Goal: Task Accomplishment & Management: Use online tool/utility

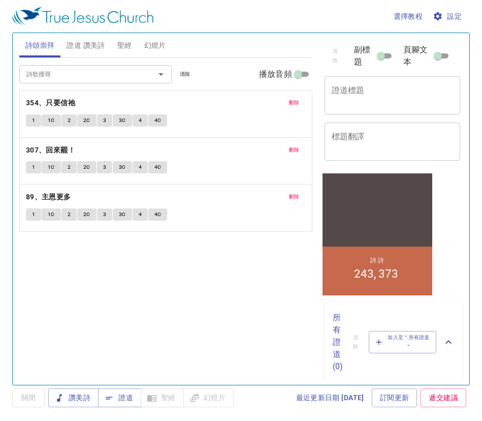
click at [393, 106] on div "x 證道標題" at bounding box center [393, 95] width 136 height 38
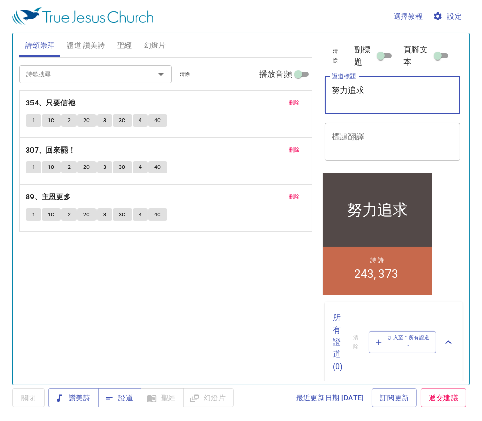
type textarea "努力追求"
click at [298, 106] on span "刪除" at bounding box center [294, 102] width 11 height 9
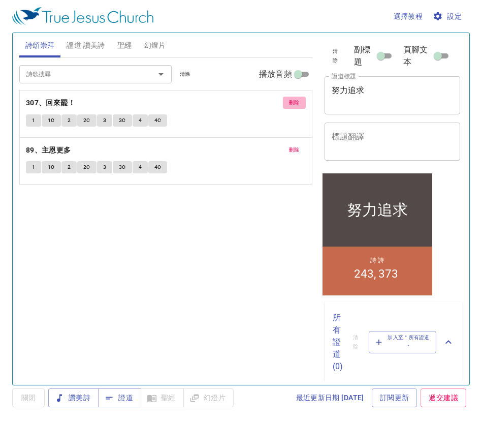
click at [298, 106] on span "刪除" at bounding box center [294, 102] width 11 height 9
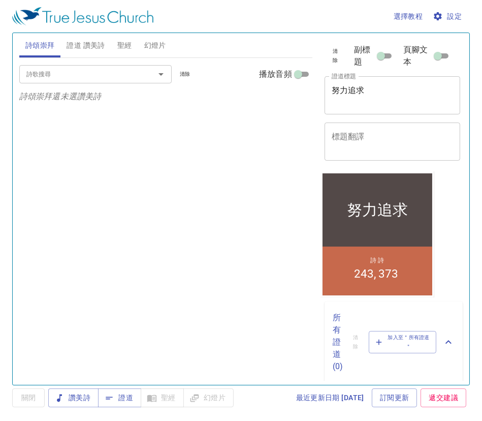
click at [298, 106] on div "詩歌搜尋 詩歌搜尋 清除 播放音頻 詩頌崇拜還未選讚美詩" at bounding box center [165, 217] width 293 height 318
click at [131, 69] on input "詩歌搜尋" at bounding box center [80, 74] width 116 height 12
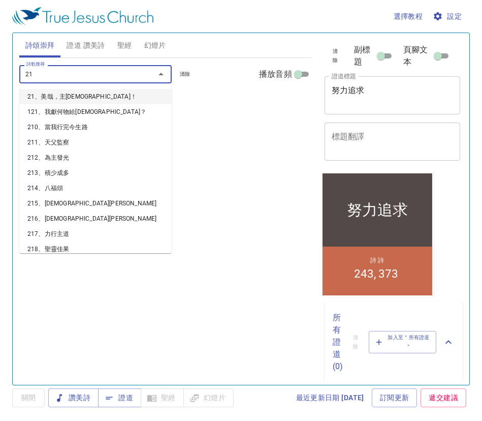
type input "218"
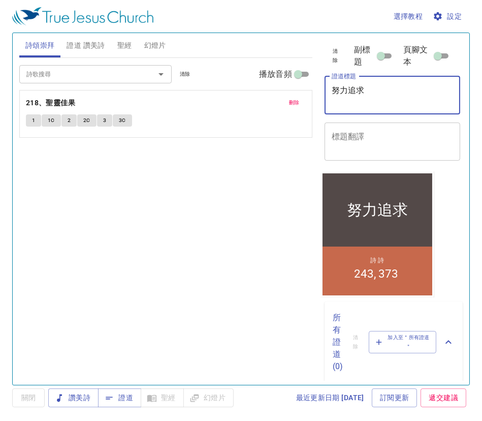
click at [371, 90] on textarea "努力追求" at bounding box center [393, 94] width 122 height 19
type textarea "努力追求彼此接納"
click at [77, 45] on span "證道 讚美詩" at bounding box center [86, 45] width 38 height 13
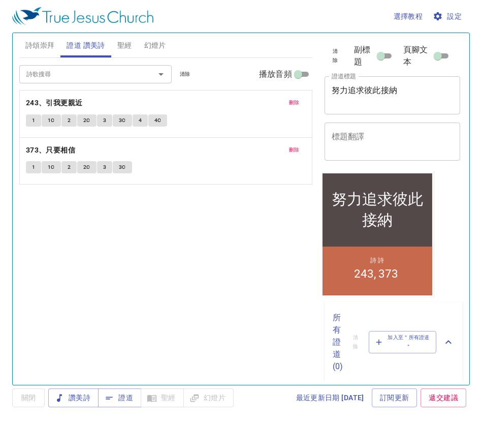
click at [285, 101] on button "刪除" at bounding box center [294, 103] width 23 height 12
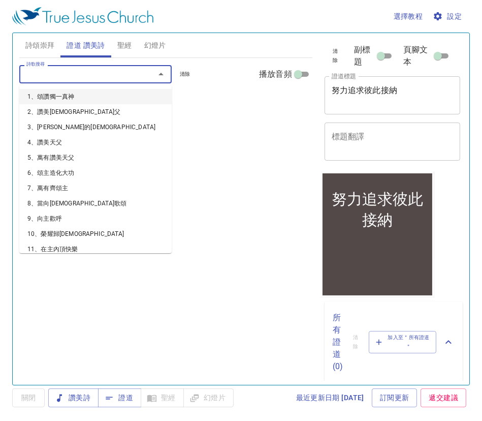
click at [138, 71] on input "詩歌搜尋" at bounding box center [80, 74] width 116 height 12
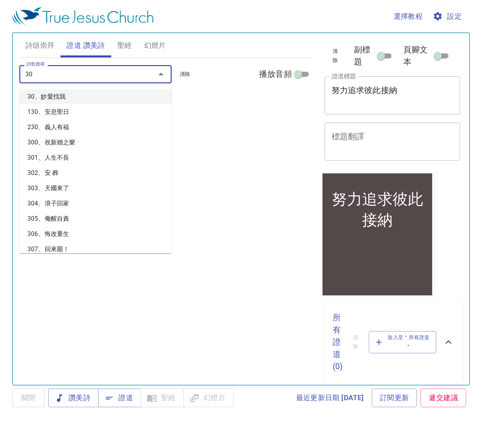
type input "308"
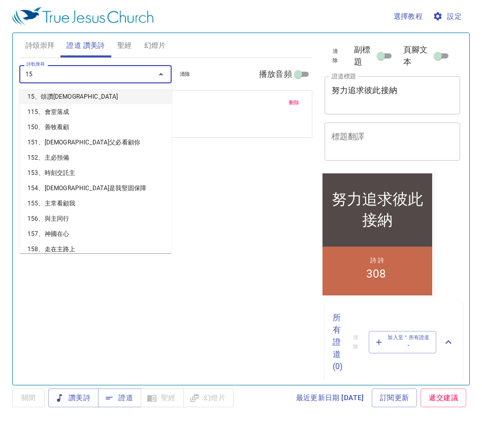
type input "158"
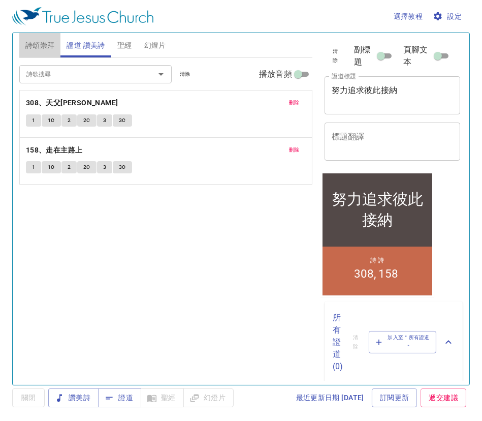
click at [26, 48] on span "詩頌崇拜" at bounding box center [39, 45] width 29 height 13
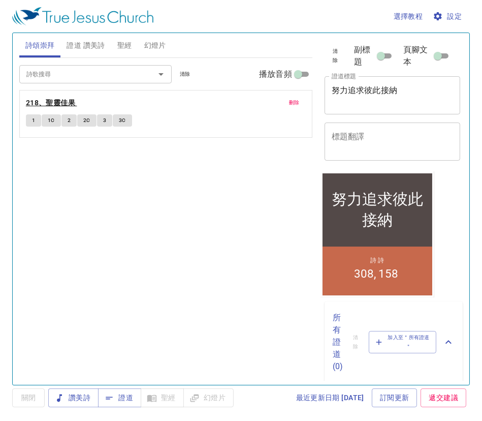
click at [55, 104] on b "218、聖靈佳果" at bounding box center [50, 103] width 49 height 13
click at [441, 20] on icon "button" at bounding box center [438, 16] width 10 height 10
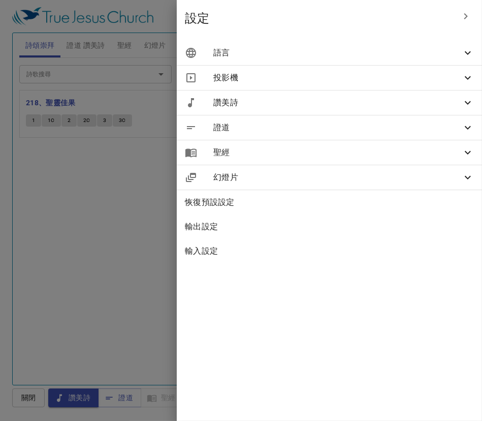
click at [387, 63] on div "語言" at bounding box center [329, 53] width 305 height 24
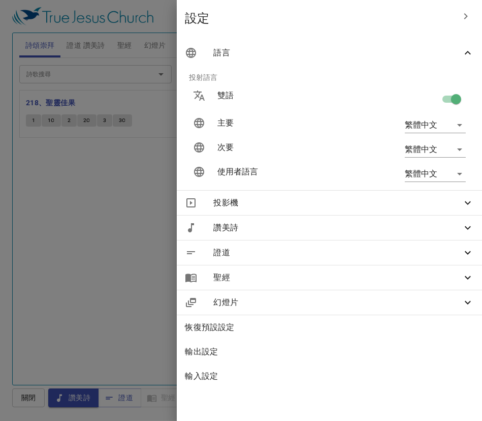
click at [441, 100] on input "checkbox" at bounding box center [456, 100] width 58 height 19
checkbox input "false"
click at [156, 213] on div at bounding box center [241, 210] width 482 height 421
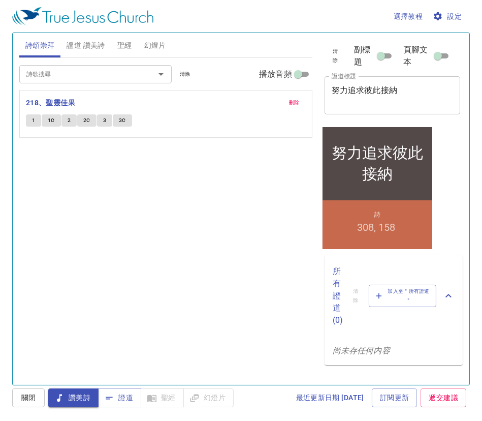
click at [107, 120] on button "3" at bounding box center [104, 120] width 15 height 12
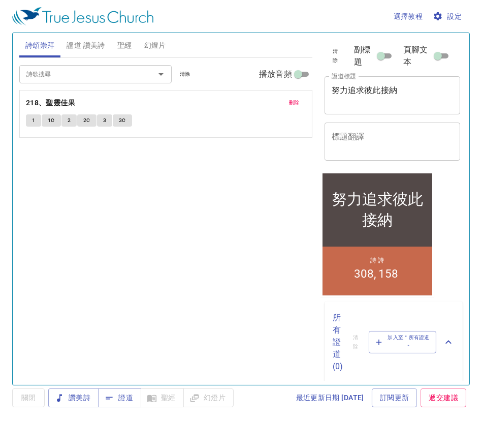
click at [101, 121] on button "3" at bounding box center [104, 120] width 15 height 12
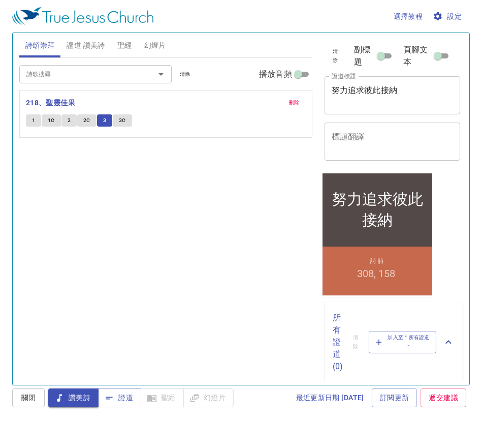
click at [446, 8] on button "設定" at bounding box center [448, 16] width 35 height 19
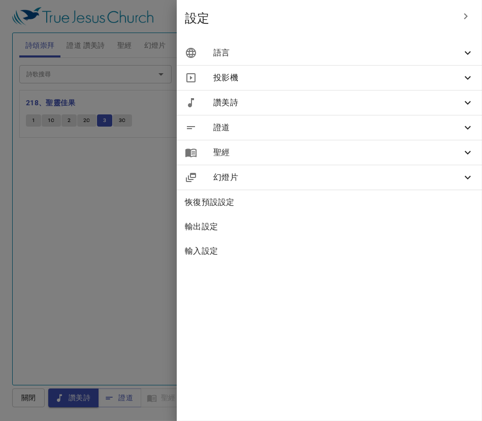
click at [427, 46] on div "語言" at bounding box center [329, 53] width 305 height 24
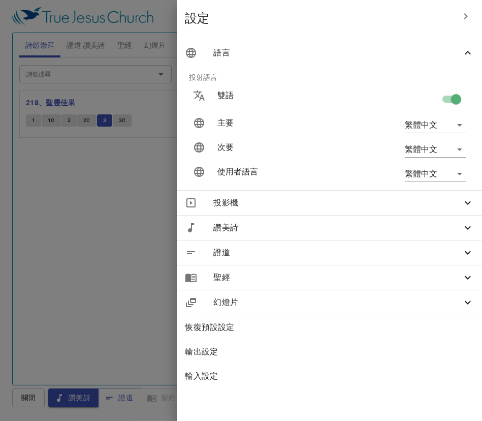
click at [442, 102] on input "checkbox" at bounding box center [456, 100] width 58 height 19
checkbox input "false"
drag, startPoint x: 49, startPoint y: 321, endPoint x: 49, endPoint y: 276, distance: 44.7
click at [49, 321] on div at bounding box center [241, 210] width 482 height 421
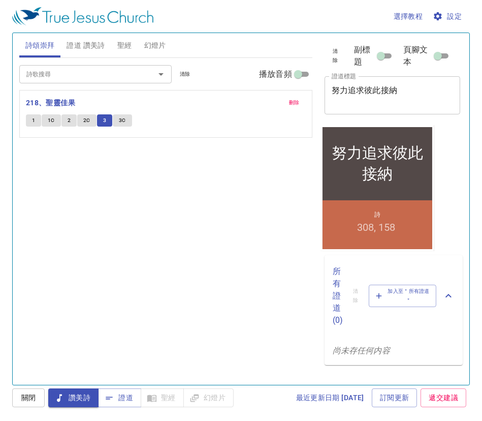
click at [68, 76] on input "詩歌搜尋" at bounding box center [80, 74] width 116 height 12
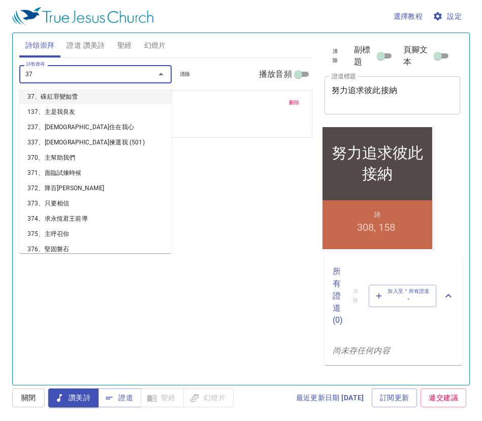
type input "370"
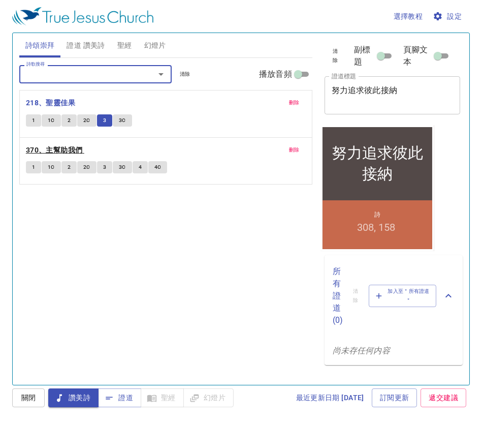
click at [41, 151] on b "370、主幫助我們" at bounding box center [54, 150] width 57 height 13
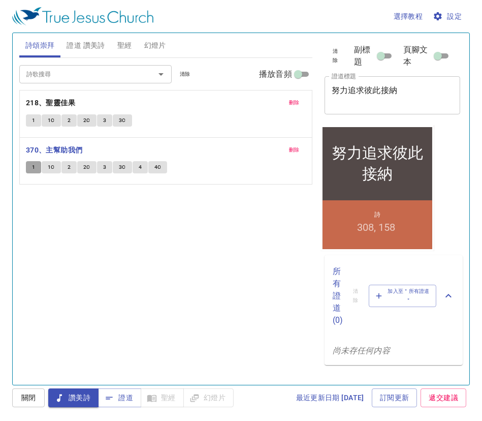
click at [34, 166] on span "1" at bounding box center [33, 167] width 3 height 9
click at [191, 46] on div "詩頌崇拜 證道 讚美詩 聖經 幻燈片" at bounding box center [165, 45] width 293 height 24
click at [100, 169] on button "3" at bounding box center [104, 167] width 15 height 12
click at [294, 99] on span "刪除" at bounding box center [294, 102] width 11 height 9
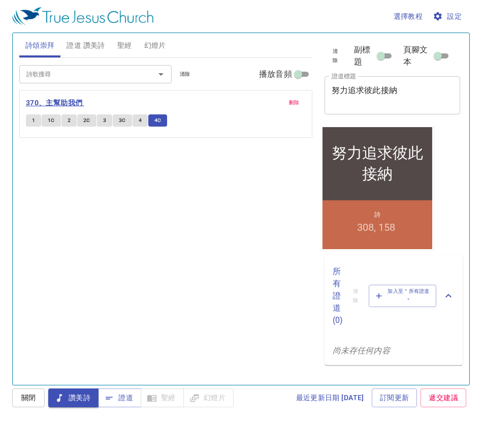
click at [76, 101] on b "370、主幫助我們" at bounding box center [54, 103] width 57 height 13
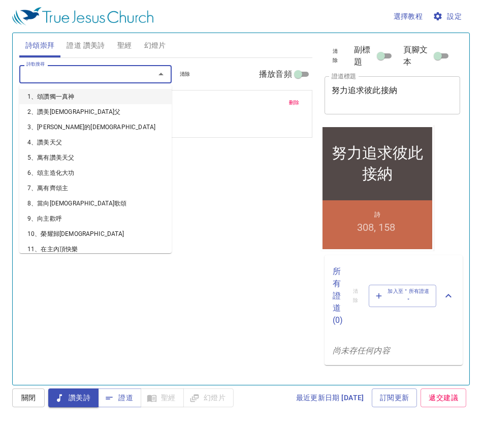
click at [91, 75] on input "詩歌搜尋" at bounding box center [80, 74] width 116 height 12
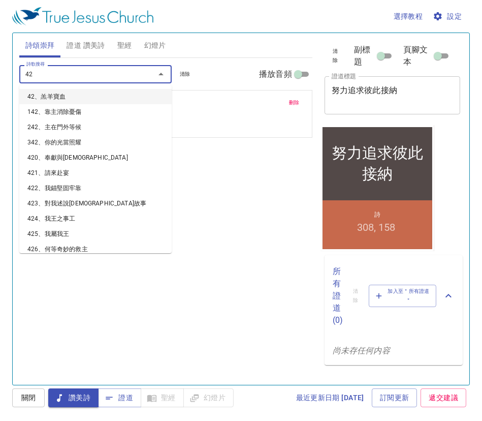
type input "424"
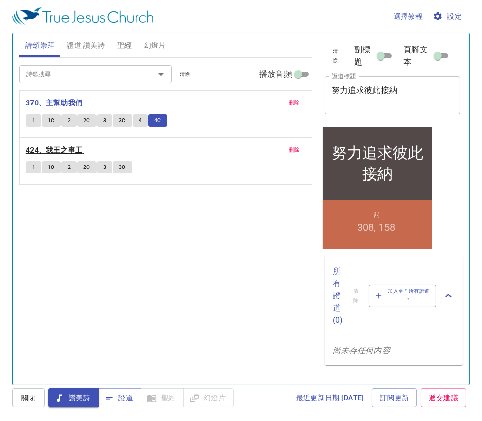
click at [71, 146] on b "424、我王之事工" at bounding box center [54, 150] width 57 height 13
click at [296, 102] on span "刪除" at bounding box center [294, 102] width 11 height 9
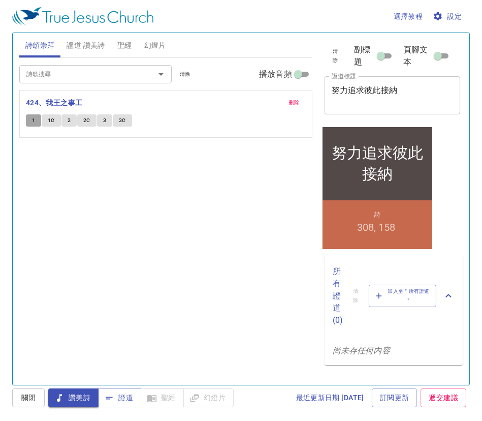
click at [30, 119] on button "1" at bounding box center [33, 120] width 15 height 12
click at [243, 225] on div "詩歌搜尋 詩歌搜尋 清除 播放音頻 刪除 424、我王之事工 1 1C 2 2C 3 3C" at bounding box center [165, 217] width 293 height 318
click at [188, 257] on div "詩歌搜尋 詩歌搜尋 清除 播放音頻 刪除 424、我王之事工 1 1C 2 2C 3 3C" at bounding box center [165, 217] width 293 height 318
click at [117, 252] on div "詩歌搜尋 詩歌搜尋 清除 播放音頻 刪除 424、我王之事工 1 1C 2 2C 3 3C" at bounding box center [165, 217] width 293 height 318
click at [70, 400] on span "讚美詩" at bounding box center [73, 397] width 34 height 13
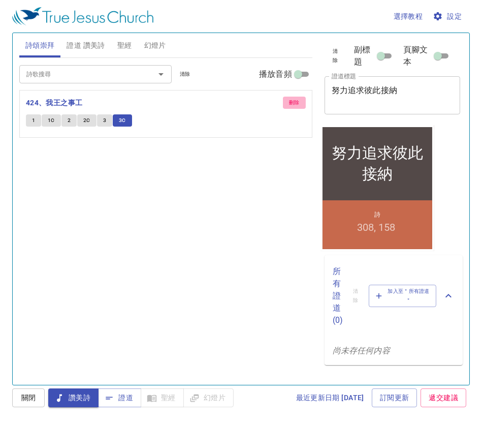
click at [291, 105] on span "刪除" at bounding box center [294, 102] width 11 height 9
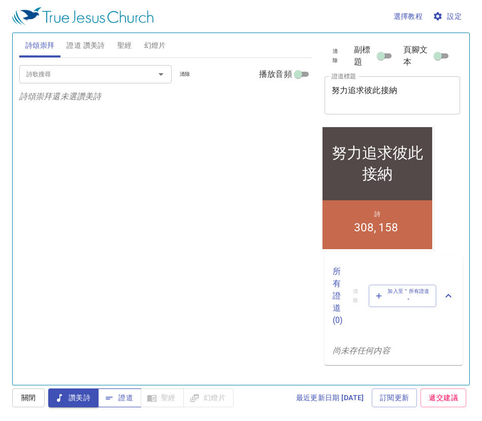
click at [119, 399] on span "證道" at bounding box center [119, 397] width 27 height 13
click at [94, 51] on button "證道 讚美詩" at bounding box center [85, 45] width 50 height 24
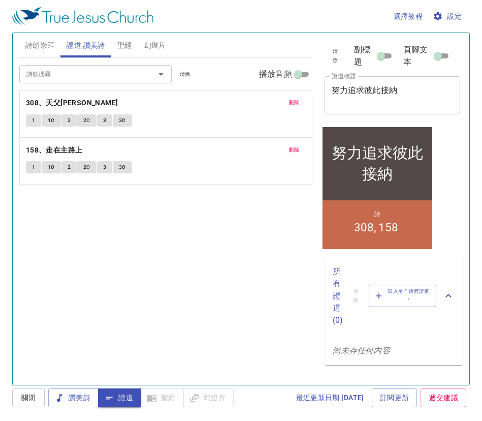
click at [50, 100] on b "308、天父[PERSON_NAME]" at bounding box center [72, 103] width 92 height 13
click at [28, 116] on button "1" at bounding box center [33, 120] width 15 height 12
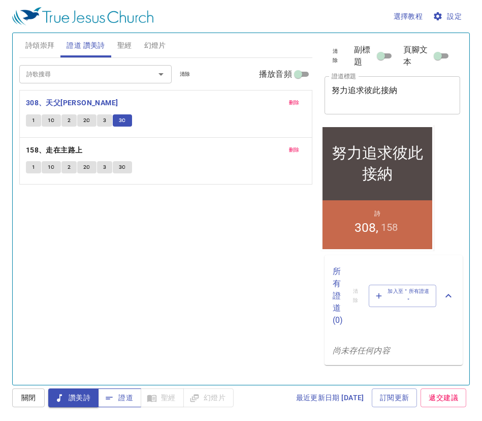
click at [135, 398] on button "證道" at bounding box center [119, 397] width 43 height 19
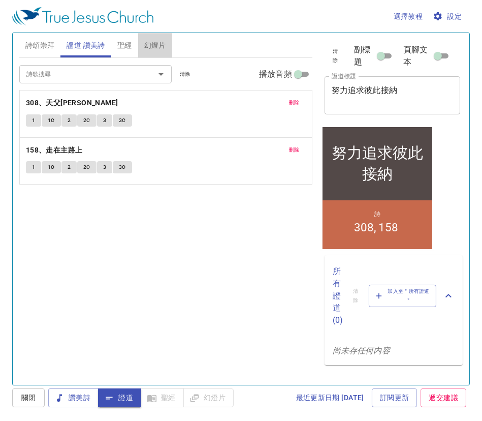
click at [165, 35] on button "幻燈片" at bounding box center [155, 45] width 34 height 24
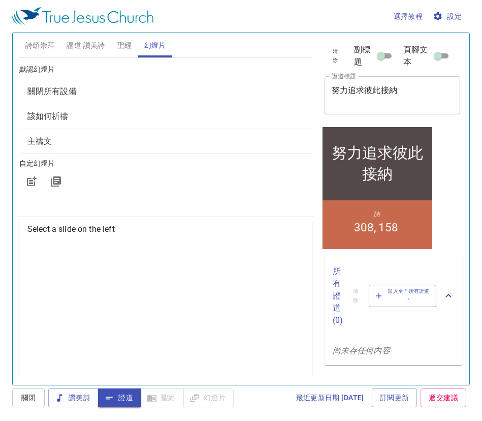
click at [77, 114] on span "該如何祈禱" at bounding box center [165, 116] width 277 height 12
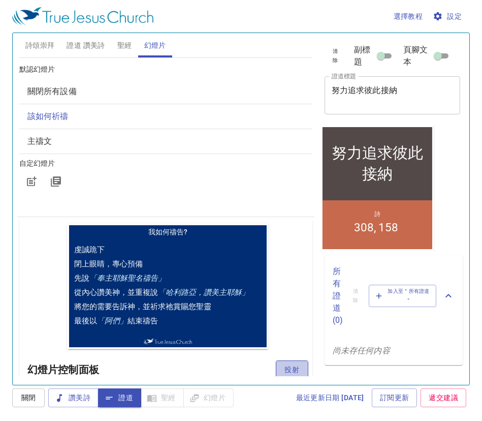
click at [292, 368] on span "投射" at bounding box center [292, 369] width 16 height 13
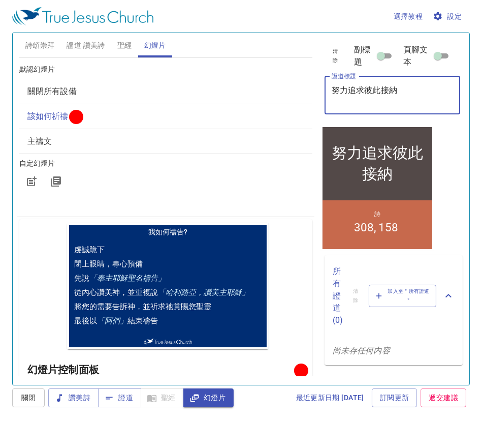
drag, startPoint x: 414, startPoint y: 89, endPoint x: 196, endPoint y: 56, distance: 220.6
click at [196, 56] on div "詩頌崇拜 證道 讚美詩 聖經 幻燈片 詩歌搜尋 詩歌搜尋 清除 播放音頻 詩頌崇拜還未選讚美詩 詩歌搜尋 詩歌搜尋 清除 播放音頻 刪除 308、天父接納我 …" at bounding box center [241, 205] width 452 height 352
click at [161, 191] on div at bounding box center [165, 181] width 293 height 24
click at [120, 48] on span "聖經" at bounding box center [124, 45] width 15 height 13
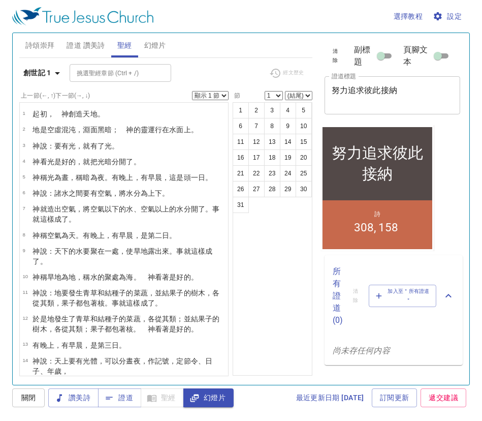
click at [264, 255] on div "1 2 3 4 5 6 7 8 9 10 11 12 13 14 15 16 17 18 19 20 21 22 23 24 25 26 27 28 29 3…" at bounding box center [273, 238] width 80 height 273
click at [249, 230] on div "1 2 3 4 5 6 7 8 9 10 11 12 13 14 15 16 17 18 19 20 21 22 23 24 25 26 27 28 29 3…" at bounding box center [273, 238] width 80 height 273
click at [126, 398] on span "證道" at bounding box center [119, 397] width 27 height 13
click at [282, 254] on div "1 2 3 4 5 6 7 8 9 10 11 12 13 14 15 16 17 18 19 20 21 22 23 24 25 26 27 28 29 3…" at bounding box center [273, 238] width 80 height 273
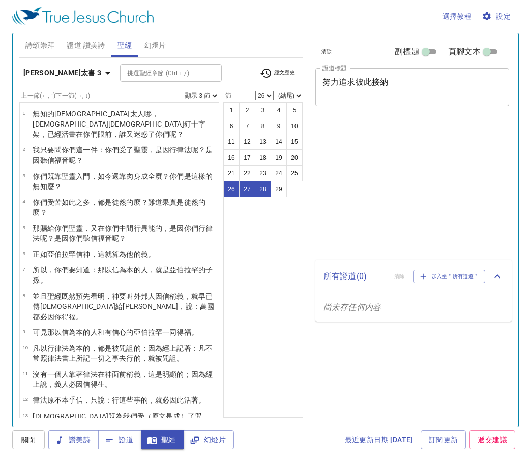
select select "3"
select select "26"
select select "3"
select select "26"
select select "3"
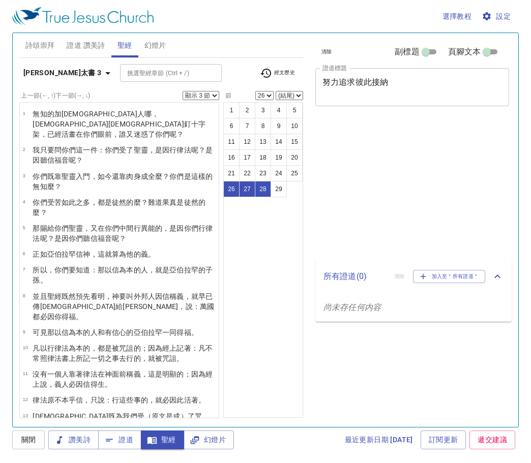
select select "26"
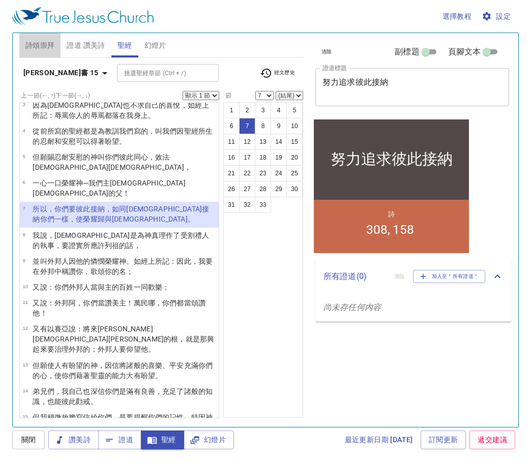
click at [35, 52] on button "詩頌崇拜" at bounding box center [40, 45] width 42 height 24
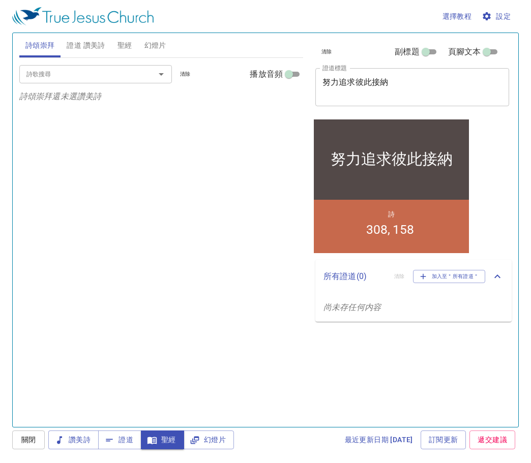
click at [74, 46] on span "證道 讚美詩" at bounding box center [86, 45] width 38 height 13
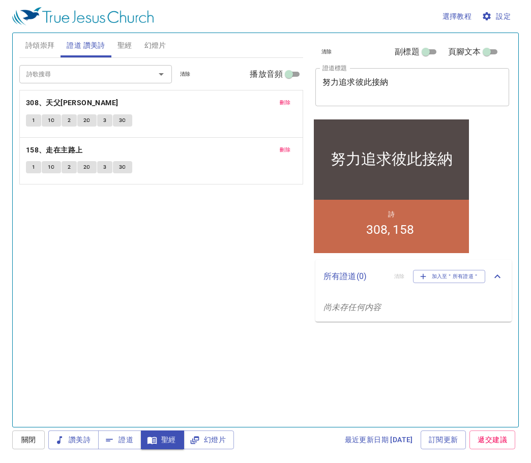
click at [124, 41] on span "聖經" at bounding box center [124, 45] width 15 height 13
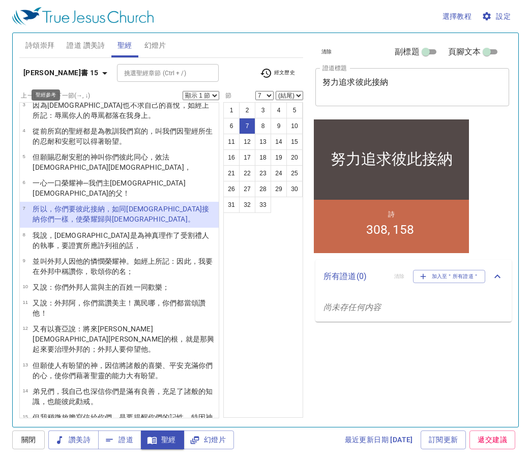
click at [46, 75] on b "羅馬書 15" at bounding box center [60, 73] width 75 height 13
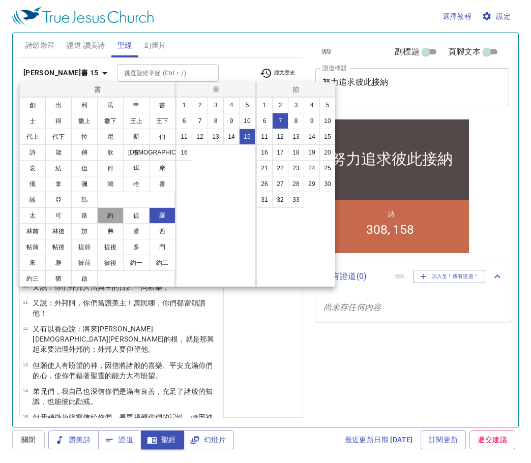
click at [112, 215] on button "約" at bounding box center [110, 215] width 26 height 16
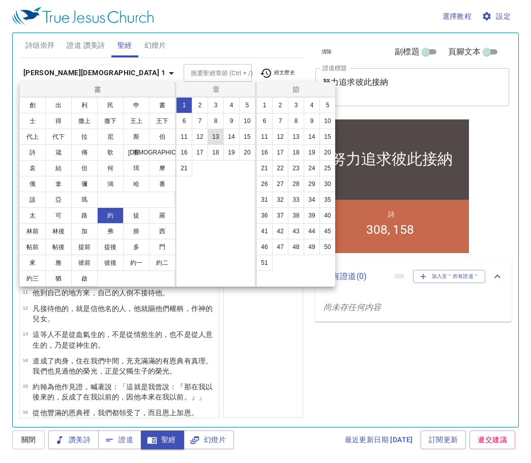
click at [212, 135] on button "13" at bounding box center [215, 137] width 16 height 16
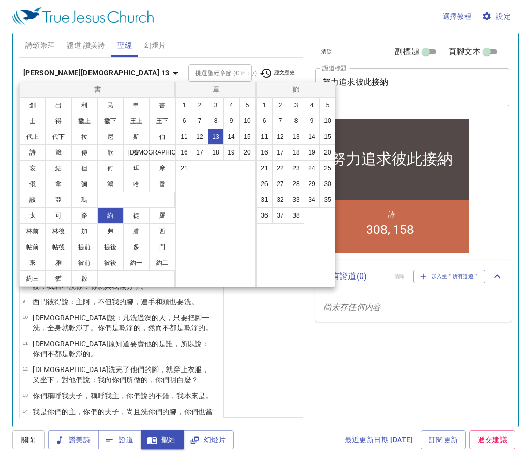
click at [271, 338] on div at bounding box center [265, 231] width 531 height 463
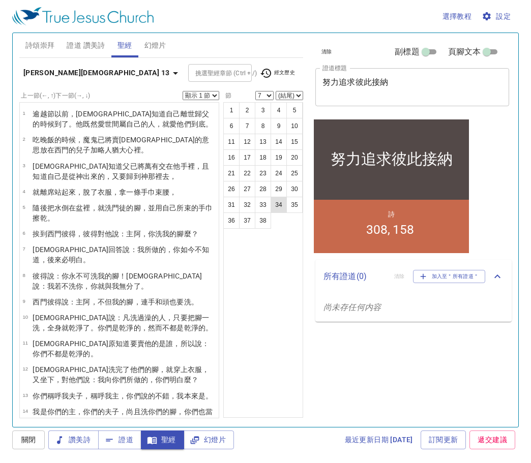
click at [274, 203] on button "34" at bounding box center [278, 205] width 16 height 16
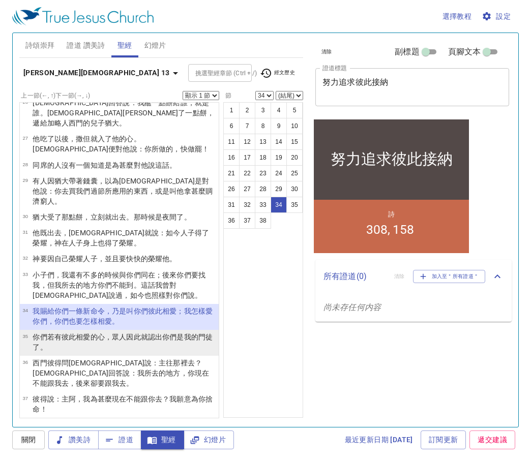
click at [176, 333] on wg1097 "你們是 我 的門徒 了。" at bounding box center [123, 342] width 180 height 18
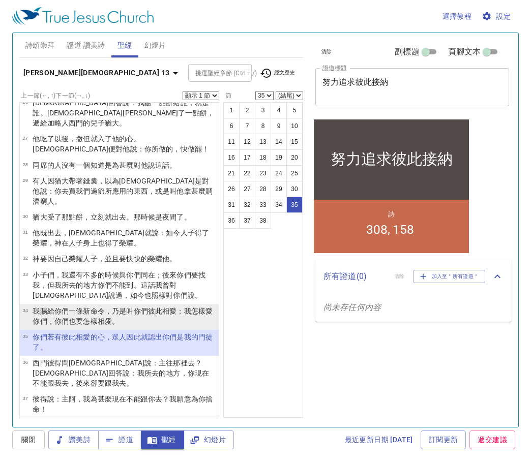
click at [159, 307] on wg2443 "你們彼此 相愛 ；我怎樣 愛 你們 ，你們 也 要 怎樣相 愛 。" at bounding box center [123, 316] width 180 height 18
select select "34"
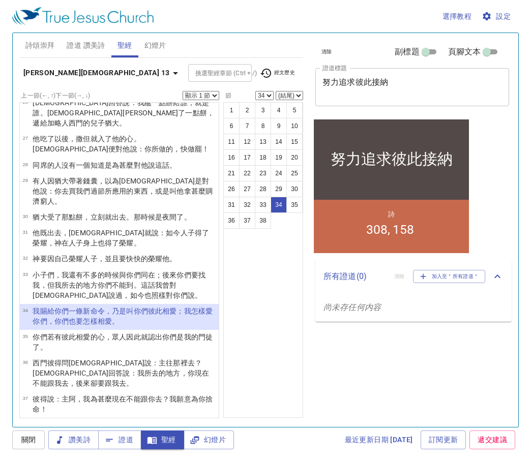
click at [207, 96] on select "顯示 1 節 顯示 2 節 顯示 3 節 顯示 4 節 顯示 5 節" at bounding box center [200, 95] width 37 height 9
select select "2"
click at [182, 91] on select "顯示 1 節 顯示 2 節 顯示 3 節 顯示 4 節 顯示 5 節" at bounding box center [200, 95] width 37 height 9
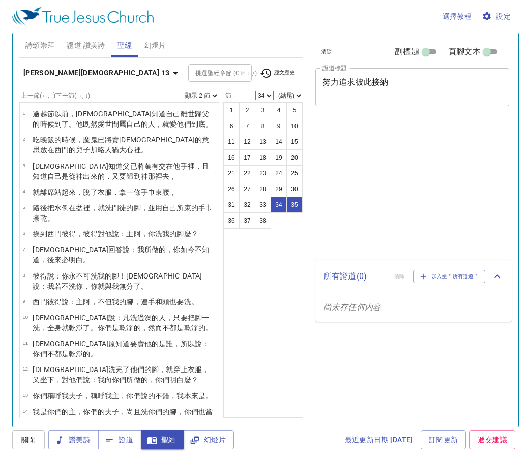
select select "2"
select select "34"
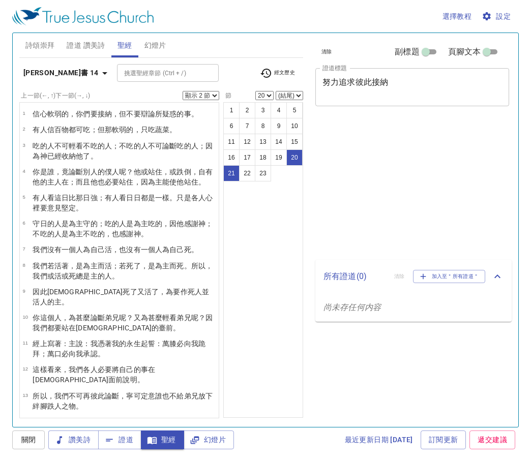
select select "2"
select select "20"
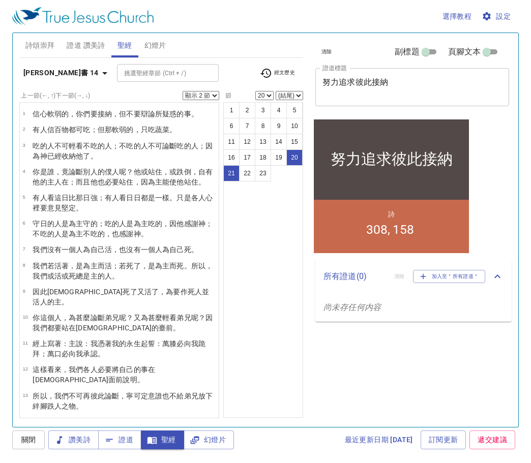
scroll to position [231, 0]
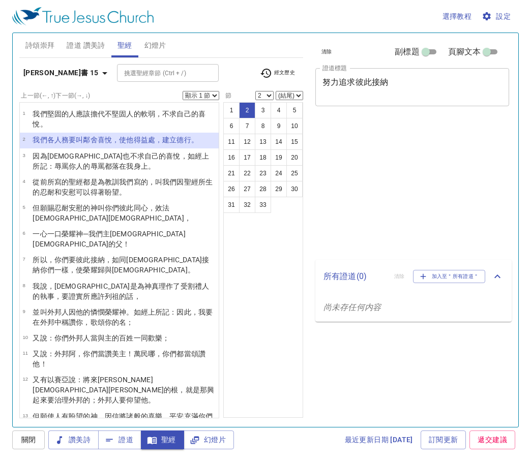
select select "2"
